Goal: Book appointment/travel/reservation

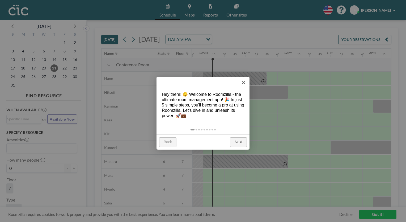
scroll to position [0, 414]
click at [246, 82] on link "×" at bounding box center [243, 83] width 12 height 12
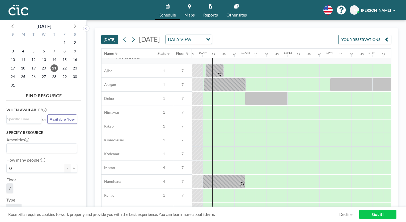
scroll to position [213, 414]
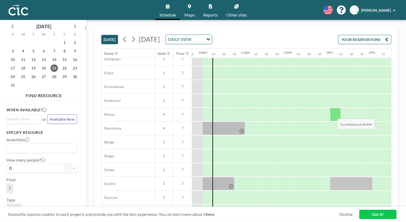
click at [333, 114] on div at bounding box center [335, 114] width 11 height 13
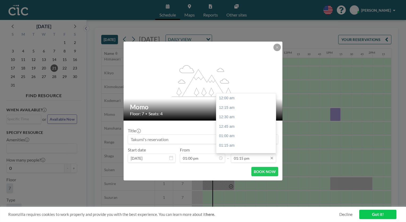
scroll to position [501, 0]
click at [257, 160] on input "01:15 pm" at bounding box center [253, 157] width 45 height 9
click at [231, 113] on div "03:00 pm" at bounding box center [247, 111] width 62 height 10
type input "03:00 pm"
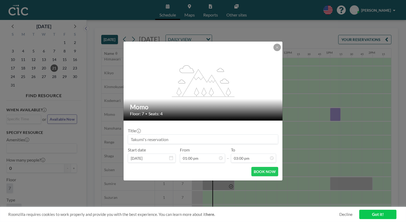
click at [192, 141] on input at bounding box center [203, 138] width 150 height 9
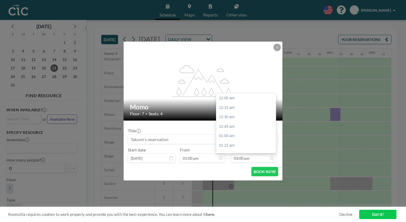
scroll to position [567, 0]
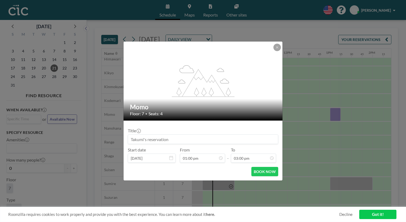
click at [213, 172] on div "BOOK NOW" at bounding box center [203, 171] width 150 height 9
click at [263, 171] on button "BOOK NOW" at bounding box center [264, 171] width 27 height 9
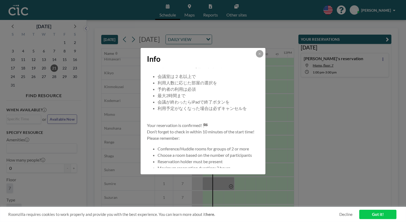
scroll to position [0, 0]
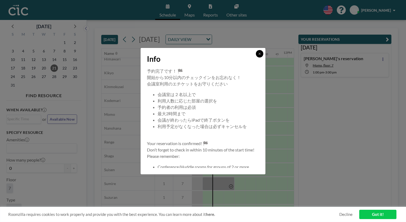
click at [260, 55] on icon at bounding box center [259, 53] width 3 height 3
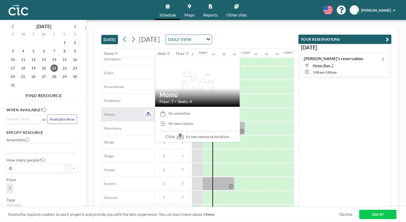
click at [123, 113] on div "Momo" at bounding box center [127, 114] width 53 height 14
